Goal: Find specific page/section: Find specific page/section

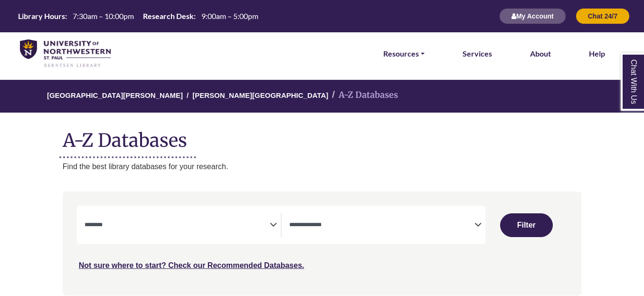
select select "Database Subject Filter"
select select "Database Types Filter"
click at [259, 226] on textarea "Search" at bounding box center [177, 226] width 185 height 8
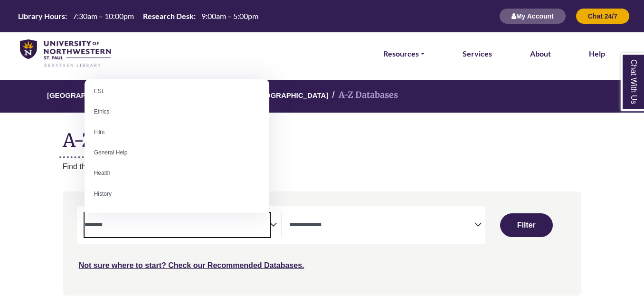
scroll to position [363, 0]
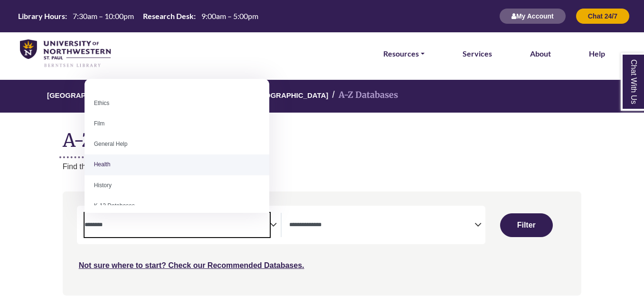
select select "*****"
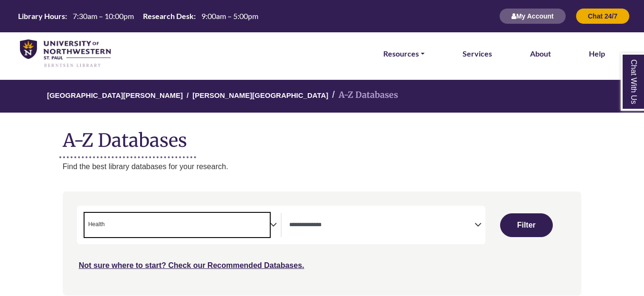
scroll to position [192, 0]
click at [172, 229] on span "× Health" at bounding box center [177, 225] width 185 height 24
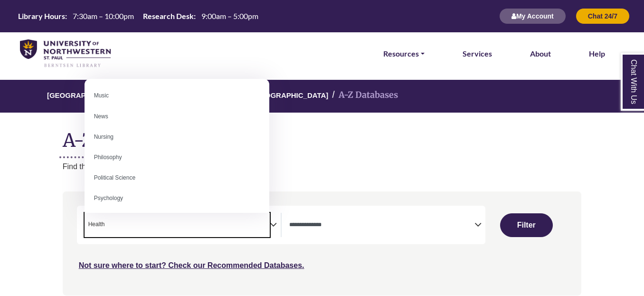
scroll to position [662, 0]
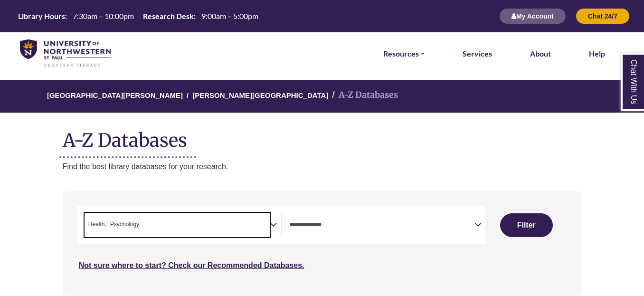
click at [246, 232] on span "× Health × Psychology" at bounding box center [177, 225] width 185 height 24
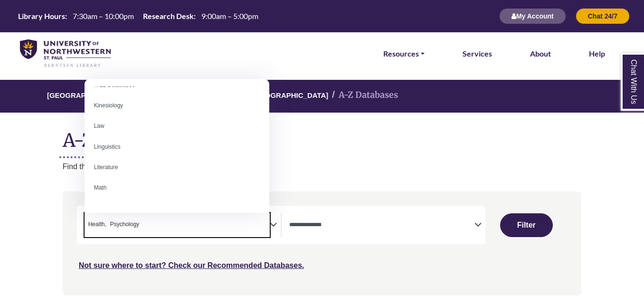
scroll to position [496, 0]
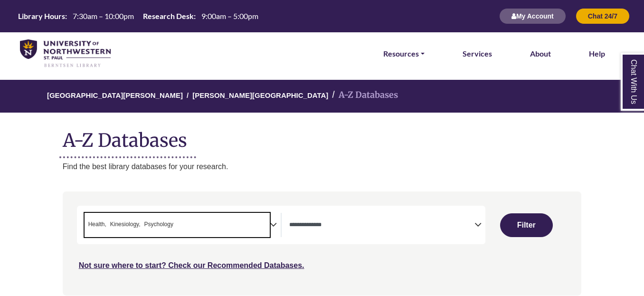
click at [265, 219] on span "× Health × Kinesiology × Psychology" at bounding box center [177, 225] width 185 height 24
click at [249, 220] on span "× Health × Psychology" at bounding box center [177, 225] width 185 height 24
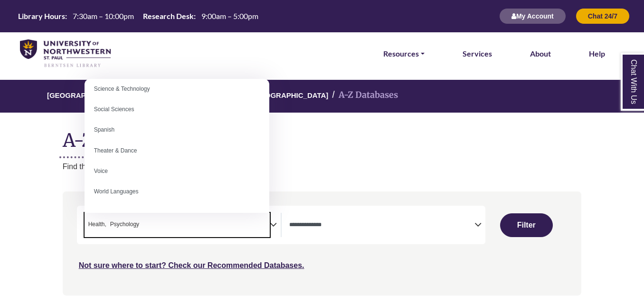
scroll to position [846, 0]
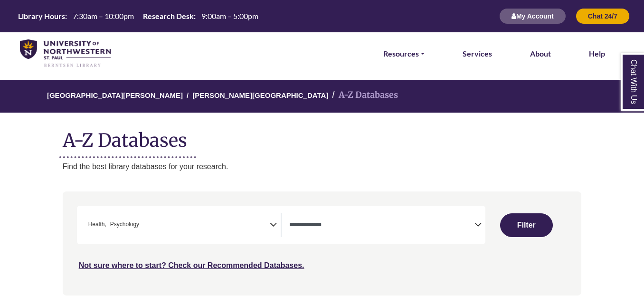
click at [513, 225] on button "Filter" at bounding box center [526, 225] width 53 height 24
select select "Database Types Filter"
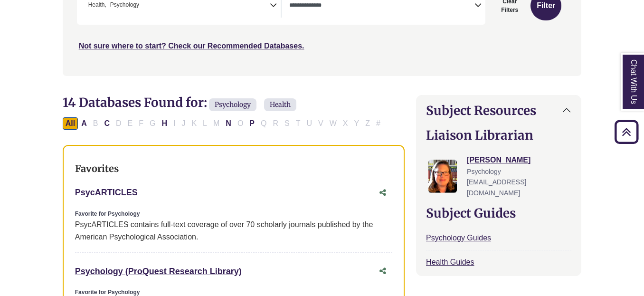
scroll to position [227, 0]
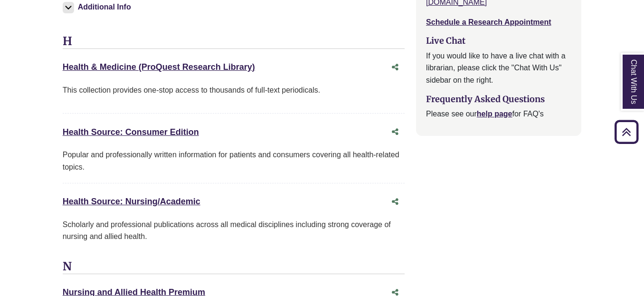
scroll to position [1361, 0]
